Goal: Task Accomplishment & Management: Use online tool/utility

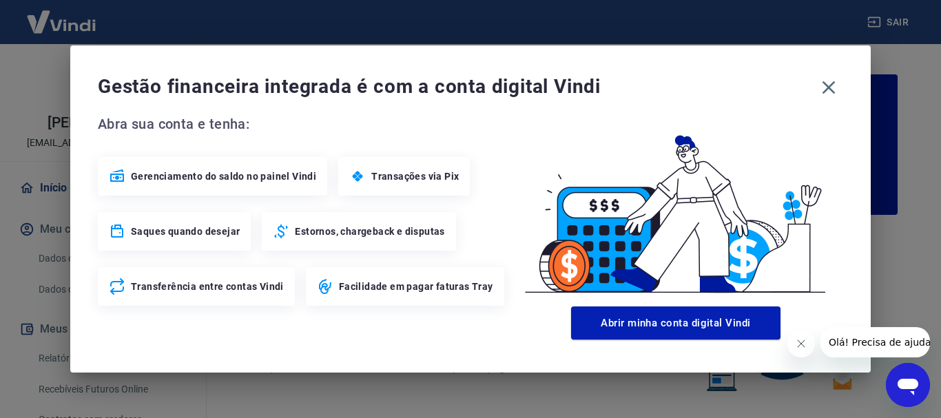
click at [804, 341] on icon "Fechar mensagem da empresa" at bounding box center [800, 343] width 11 height 11
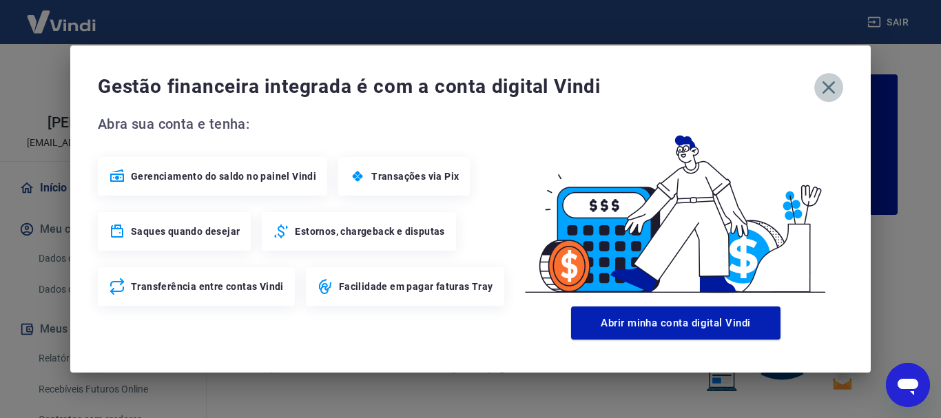
click at [830, 87] on icon "button" at bounding box center [828, 87] width 22 height 22
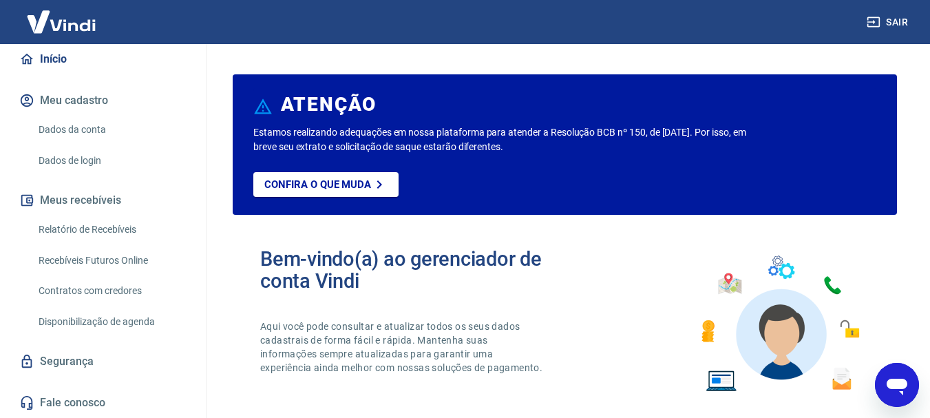
scroll to position [143, 0]
click at [85, 224] on link "Relatório de Recebíveis" at bounding box center [111, 230] width 156 height 28
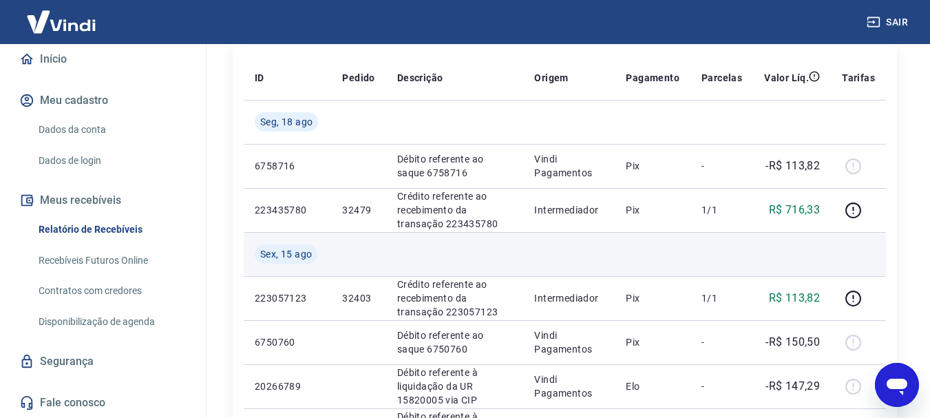
scroll to position [207, 0]
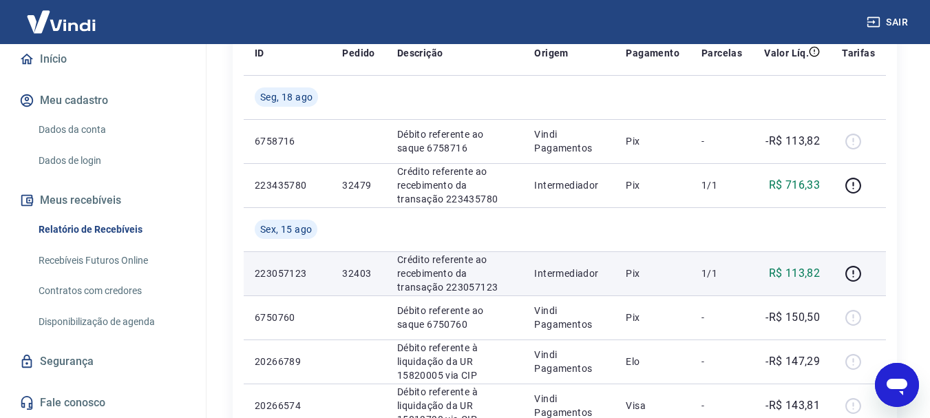
click at [354, 266] on p "32403" at bounding box center [358, 273] width 32 height 14
copy p "32403"
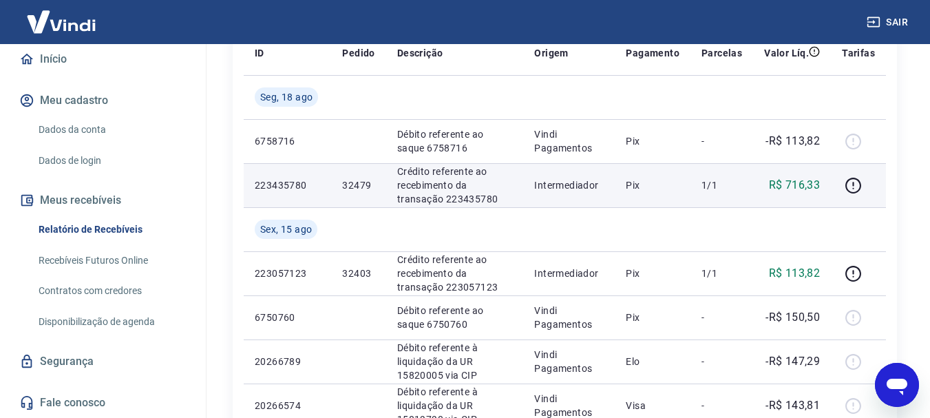
click at [364, 176] on td "32479" at bounding box center [358, 185] width 54 height 44
copy p "32479"
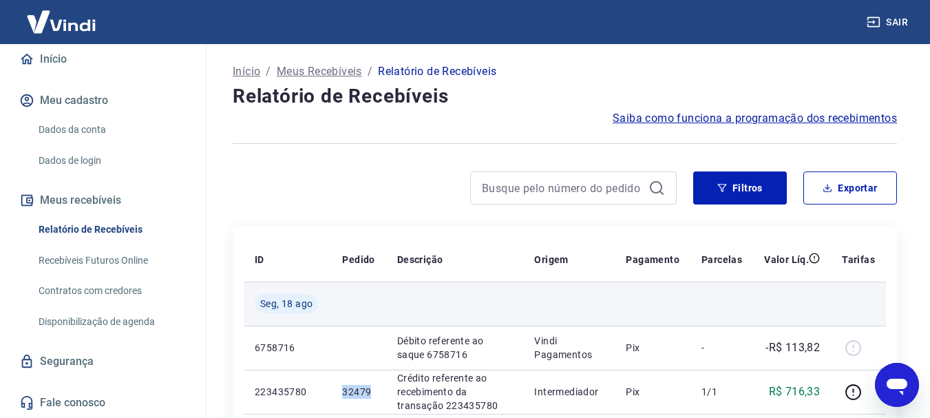
scroll to position [344, 0]
